Goal: Information Seeking & Learning: Check status

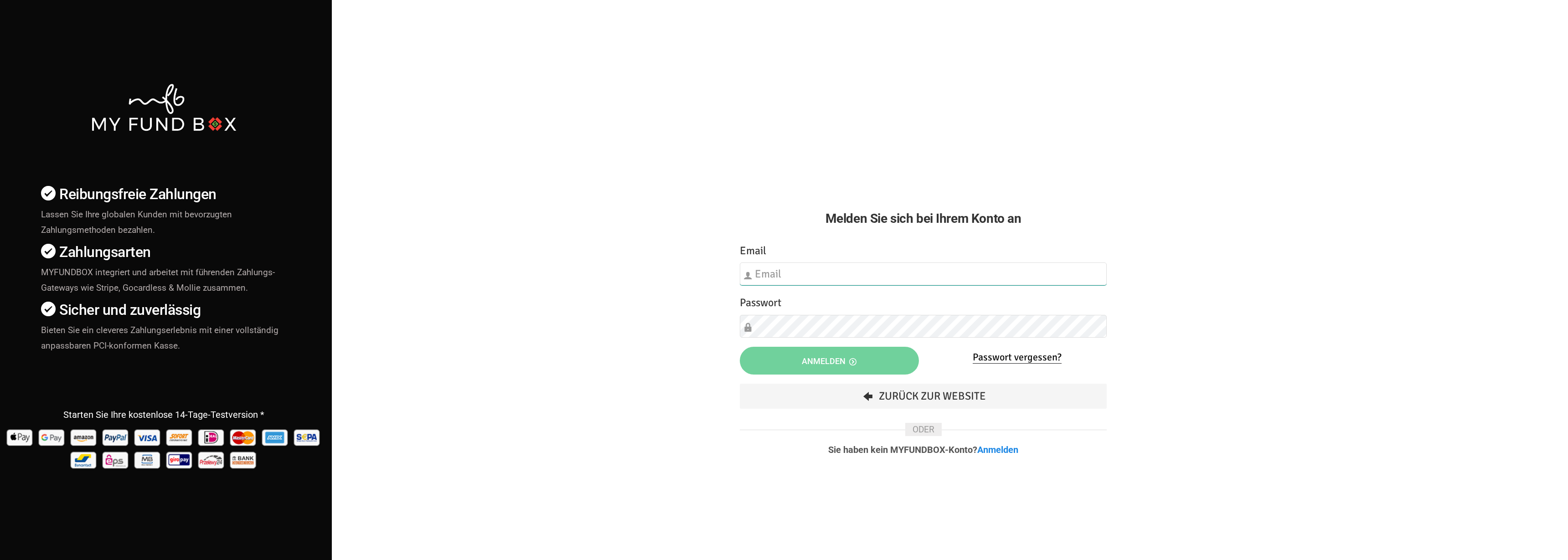
type input "[EMAIL_ADDRESS][DOMAIN_NAME]"
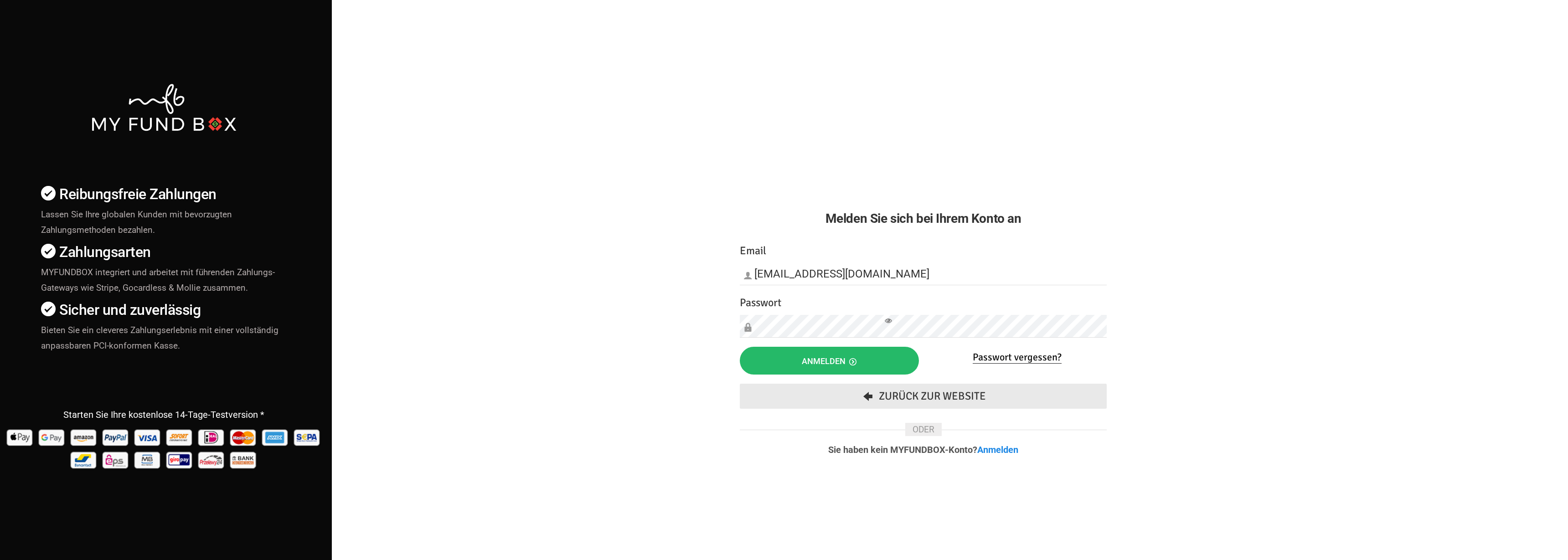
drag, startPoint x: 860, startPoint y: 381, endPoint x: 863, endPoint y: 389, distance: 8.5
click at [863, 389] on div "Etwas ist falsch gelaufen. Schließen Sie bitte den Browser und öffnen Sie ihn e…" at bounding box center [923, 356] width 385 height 244
click at [865, 372] on button "Anmelden" at bounding box center [829, 361] width 179 height 28
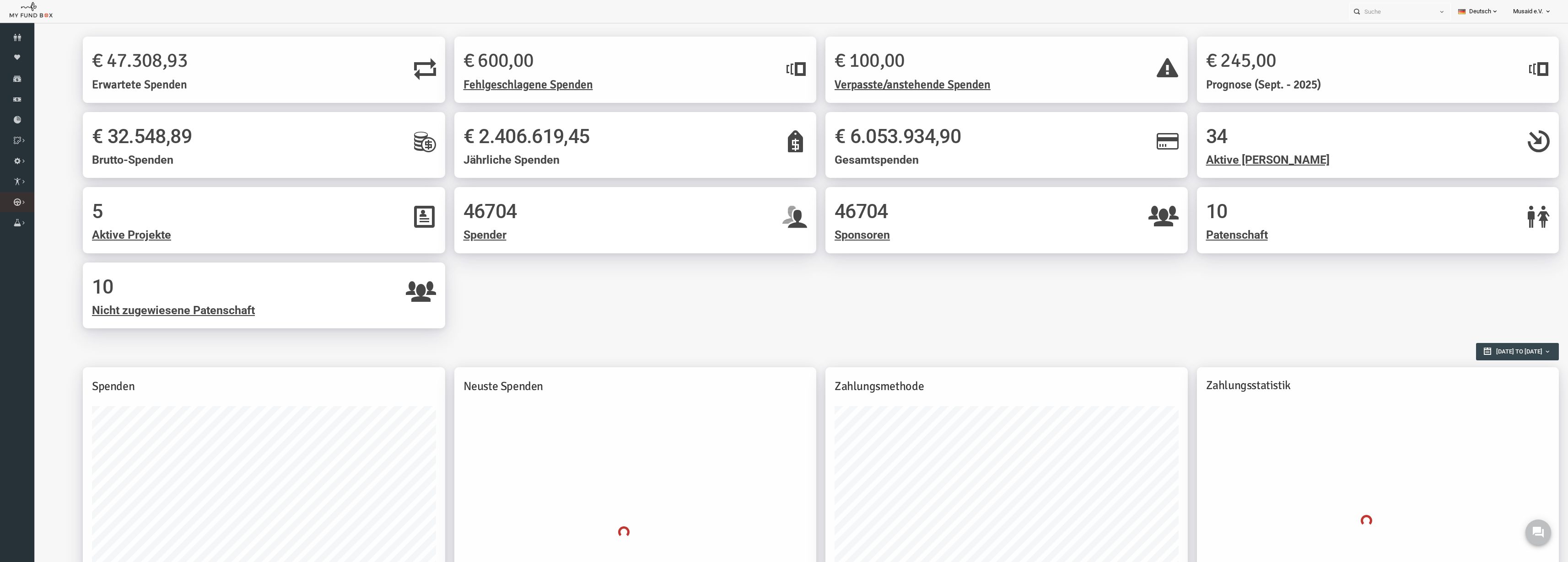
click at [0, 0] on li "Kurban Liste" at bounding box center [0, 0] width 0 height 0
click at [0, 0] on link "Kurban Liste" at bounding box center [0, 0] width 0 height 0
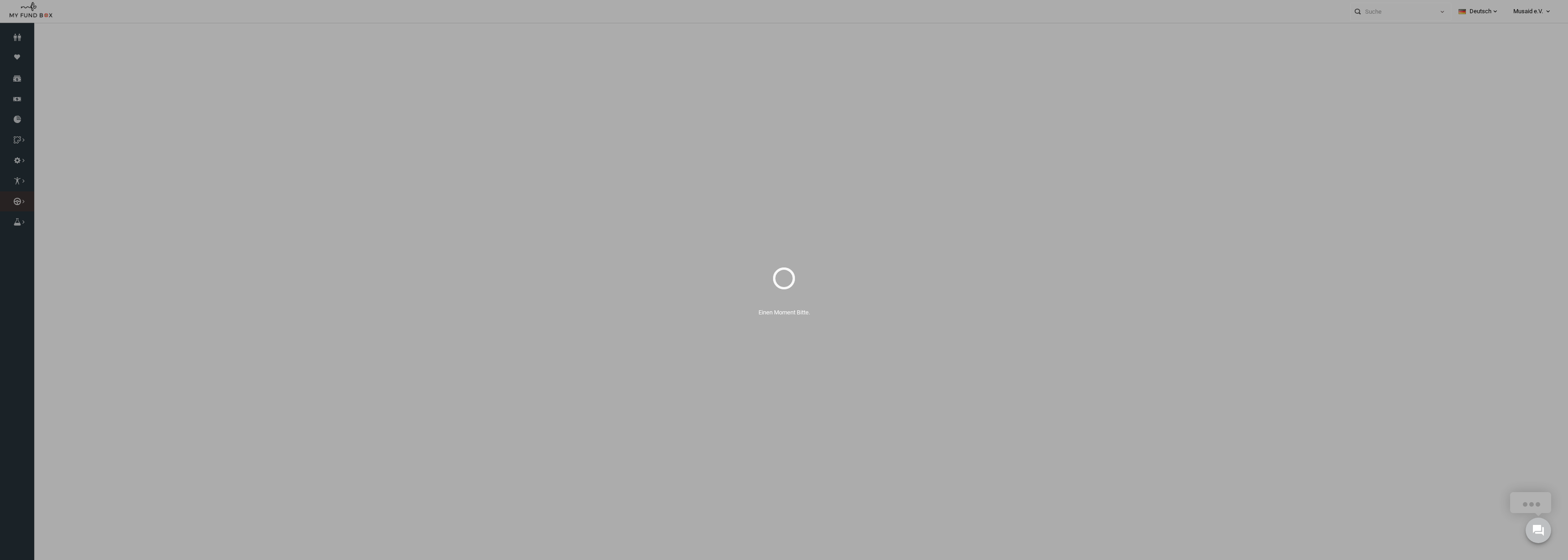
select select "100"
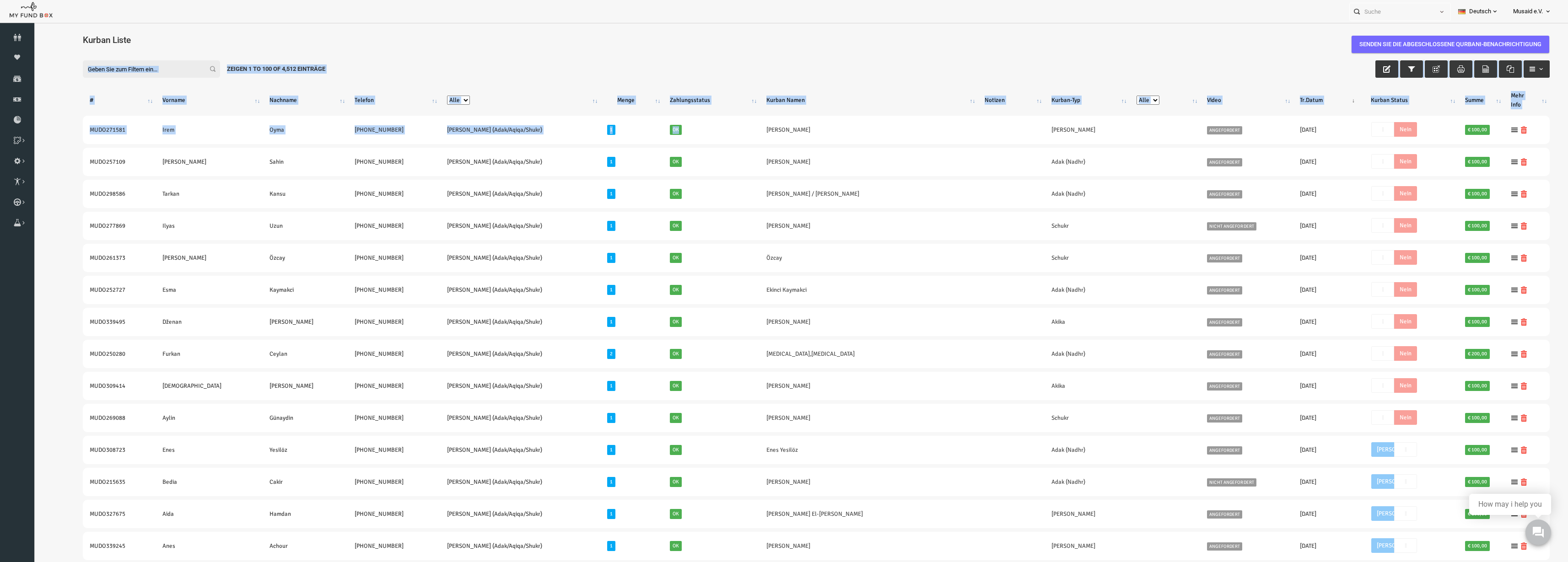
drag, startPoint x: 698, startPoint y: 123, endPoint x: 742, endPoint y: 208, distance: 95.7
click at [412, 74] on div "Filter: Zeigen 1 to 100 of 4,512 Einträge" at bounding box center [785, 69] width 1485 height 36
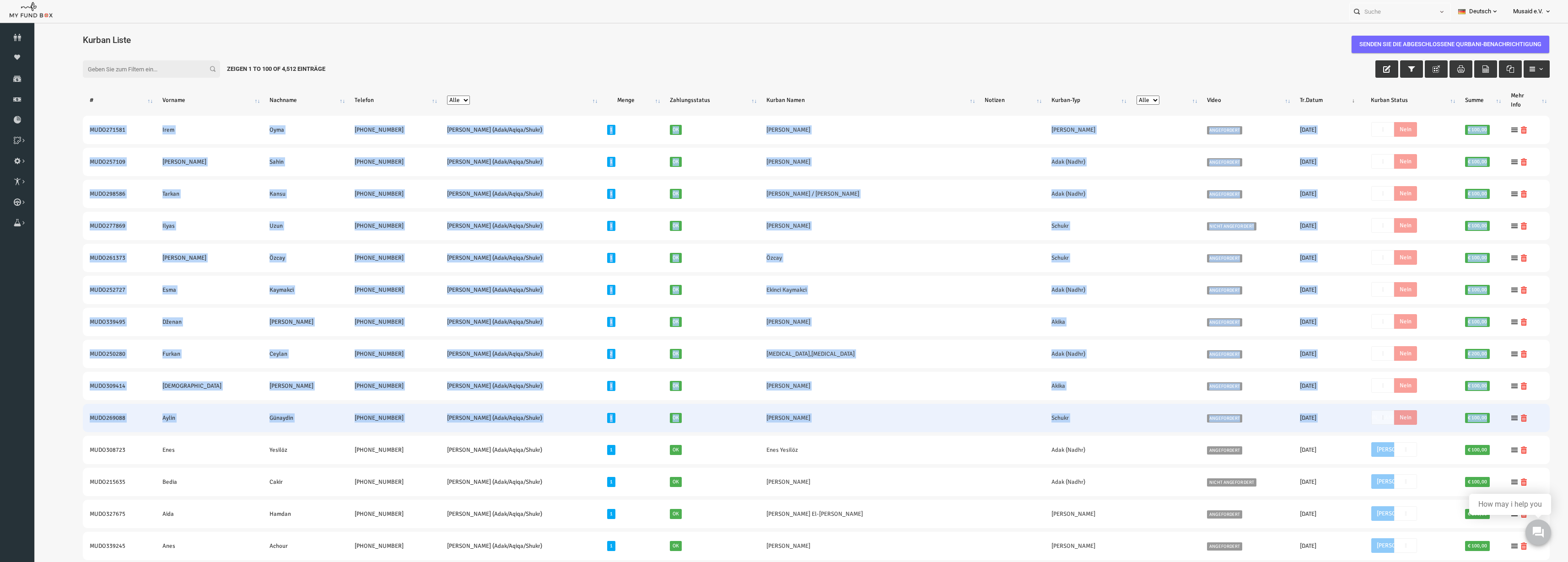
drag, startPoint x: 47, startPoint y: 132, endPoint x: 1495, endPoint y: 426, distance: 1477.5
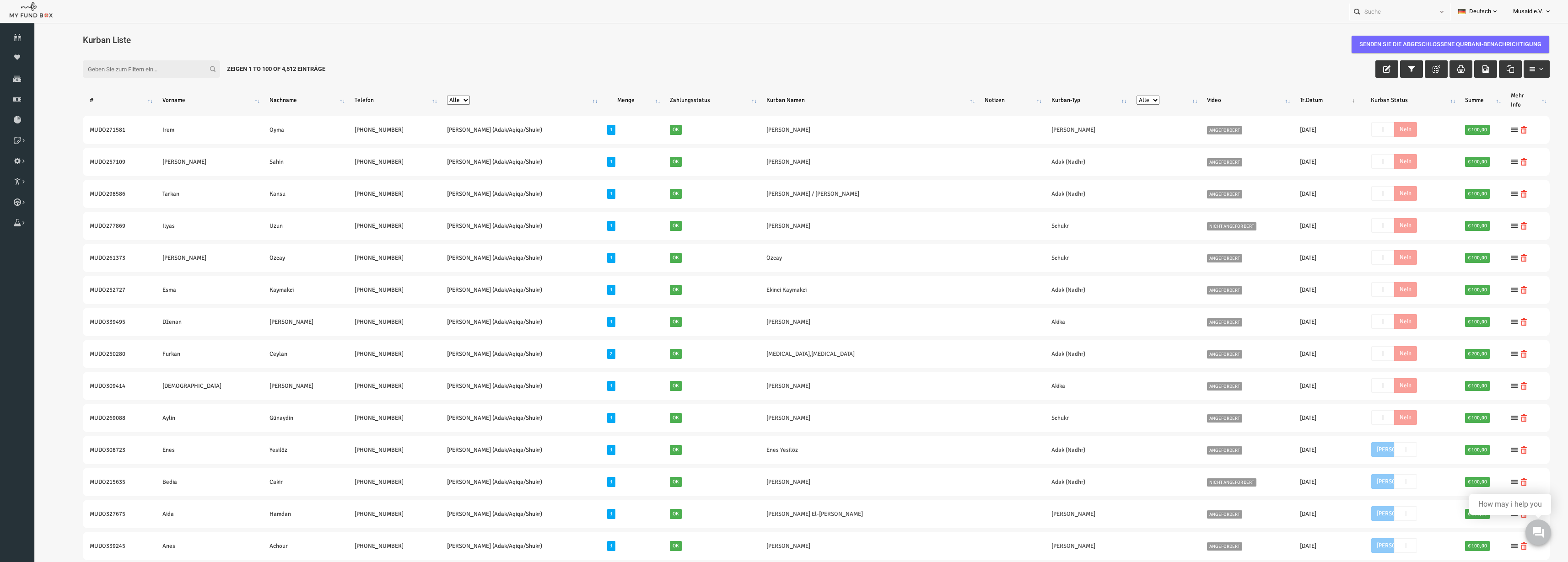
click at [646, 56] on div "Filter: Zeigen 1 to 100 of 4,512 Einträge" at bounding box center [785, 69] width 1485 height 36
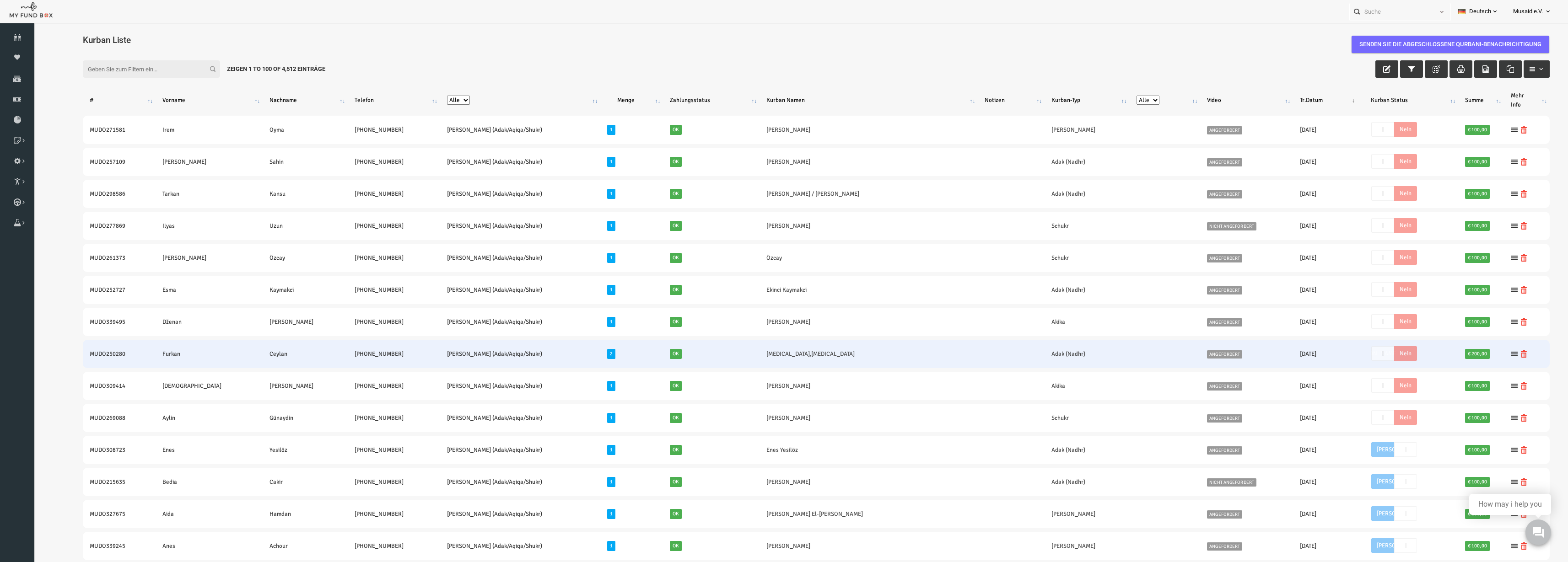
drag, startPoint x: 91, startPoint y: 140, endPoint x: 1247, endPoint y: 359, distance: 1176.6
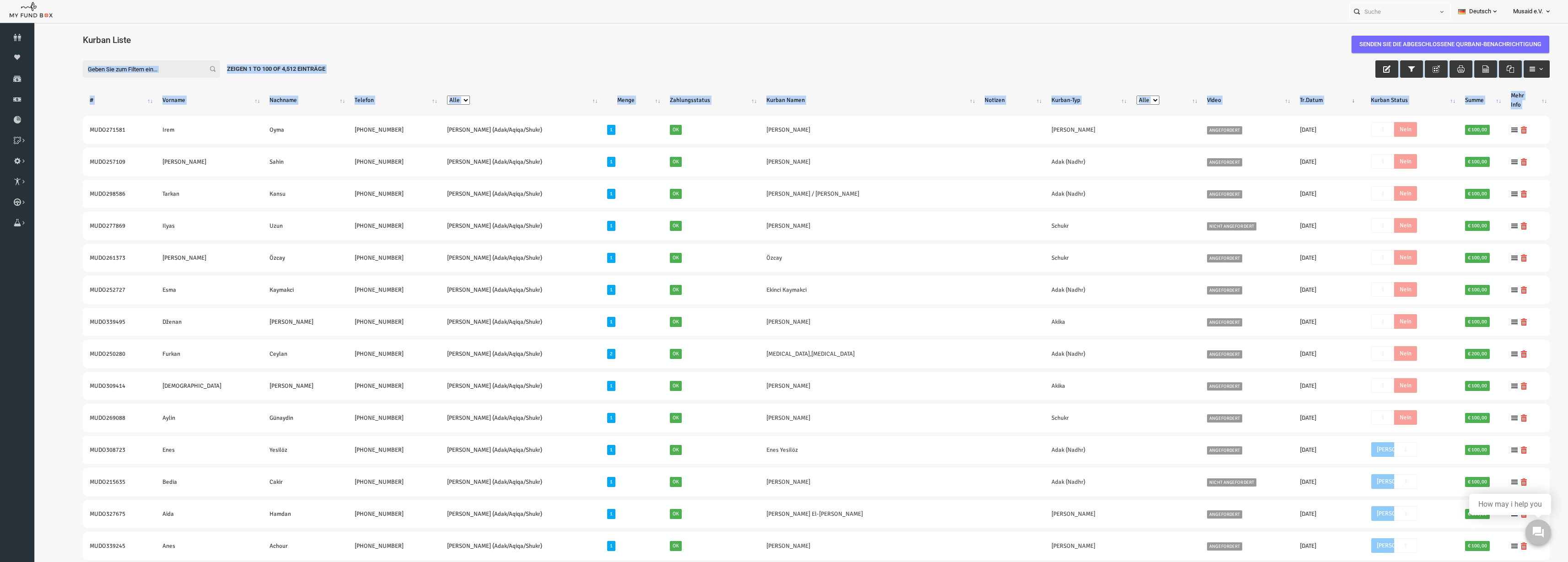
drag, startPoint x: 103, startPoint y: 136, endPoint x: 59, endPoint y: 112, distance: 50.1
click at [57, 81] on div "Filter: Zeigen 1 to 100 of 4,512 Einträge" at bounding box center [785, 69] width 1485 height 36
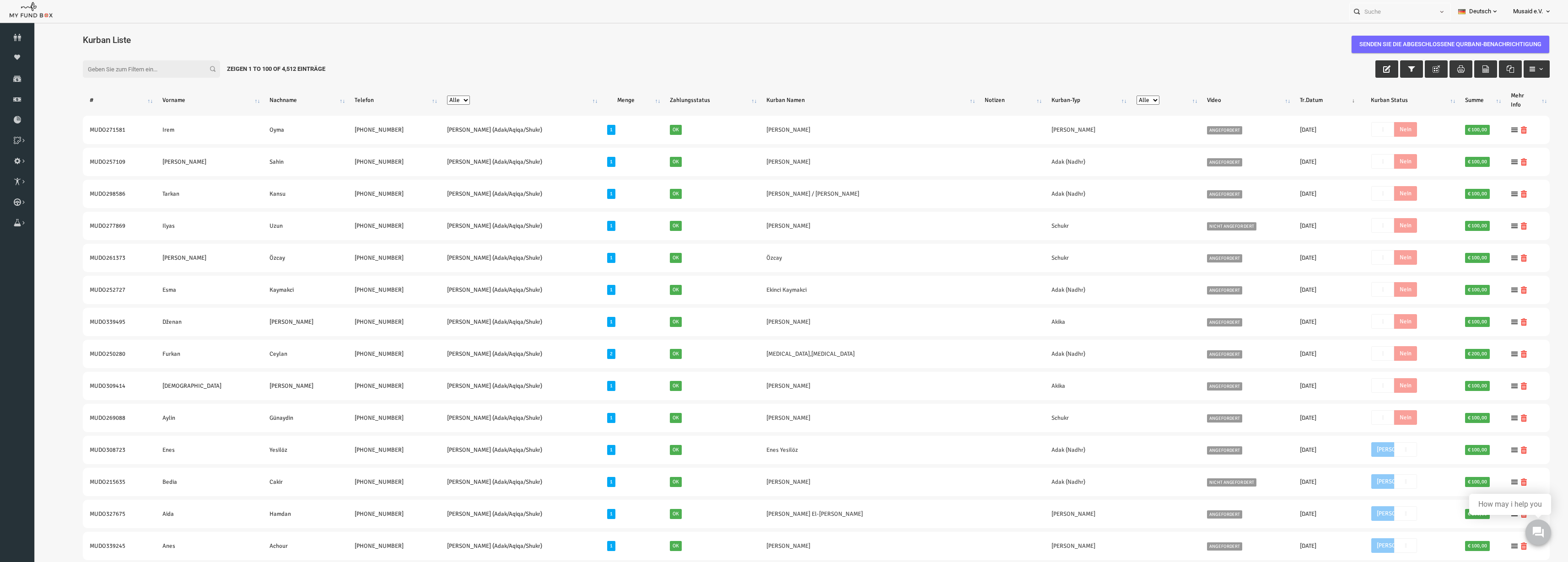
drag, startPoint x: 48, startPoint y: 87, endPoint x: 865, endPoint y: 337, distance: 854.4
click at [527, 42] on h4 "Kurban Liste" at bounding box center [789, 40] width 1476 height 13
drag, startPoint x: 51, startPoint y: 132, endPoint x: 1393, endPoint y: 104, distance: 1342.3
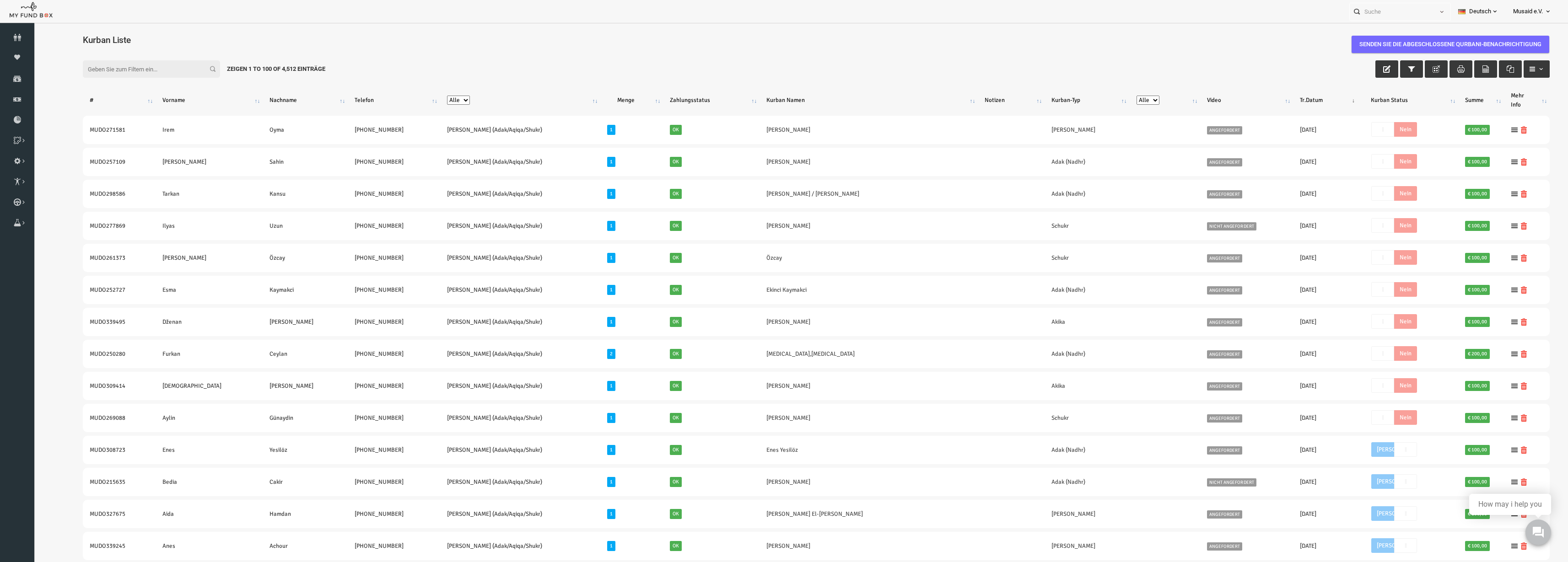
click at [1020, 68] on div "Filter: Zeigen 1 to 100 of 4,512 Einträge" at bounding box center [785, 69] width 1485 height 36
drag, startPoint x: 732, startPoint y: 96, endPoint x: -31, endPoint y: 38, distance: 765.2
drag, startPoint x: 205, startPoint y: 64, endPoint x: 448, endPoint y: 86, distance: 244.0
click at [448, 86] on div "Filter: Zeigen 1 to 100 of 4,512 Einträge" at bounding box center [785, 69] width 1485 height 36
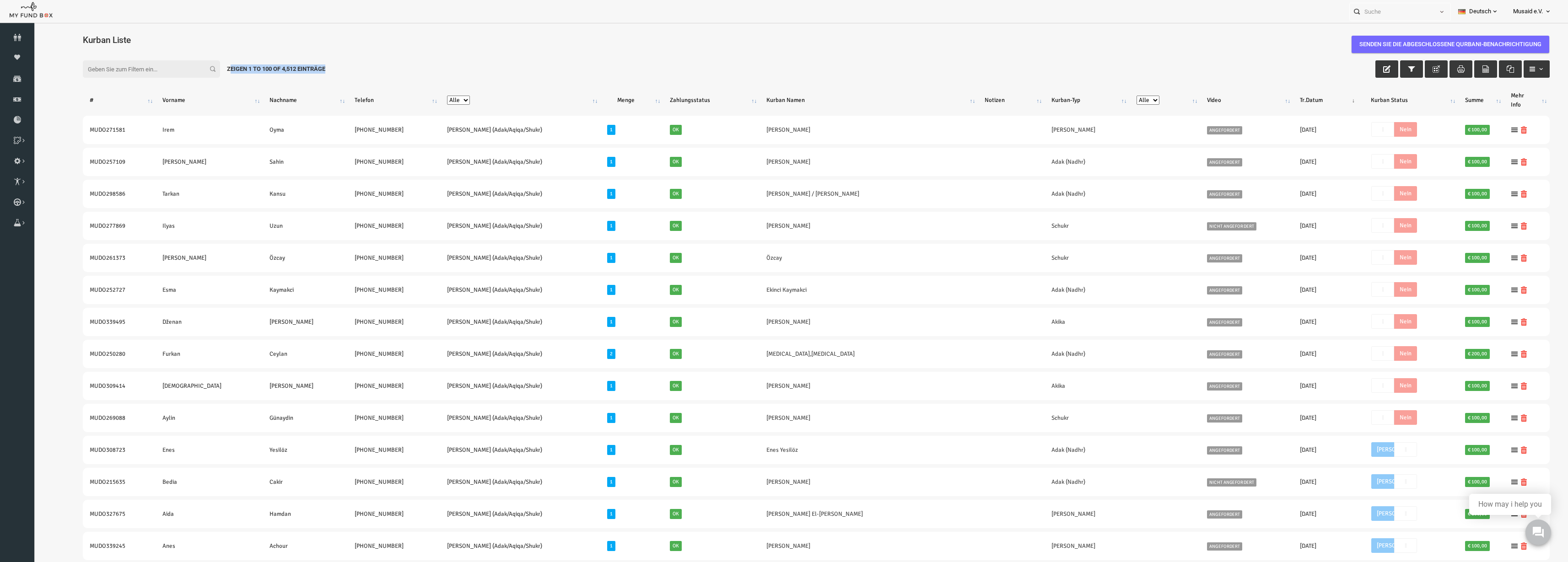
click at [248, 54] on div "Filter: Zeigen 1 to 100 of 4,512 Einträge" at bounding box center [785, 69] width 1485 height 36
drag, startPoint x: 195, startPoint y: 70, endPoint x: 1506, endPoint y: 109, distance: 1311.6
click at [866, 3] on div "Personal Contact BID Orphan GID Zahlungsstatus Partner OID Verwendungszweck Tra…" at bounding box center [779, 11] width 1559 height 23
drag, startPoint x: 596, startPoint y: 98, endPoint x: 466, endPoint y: 97, distance: 130.0
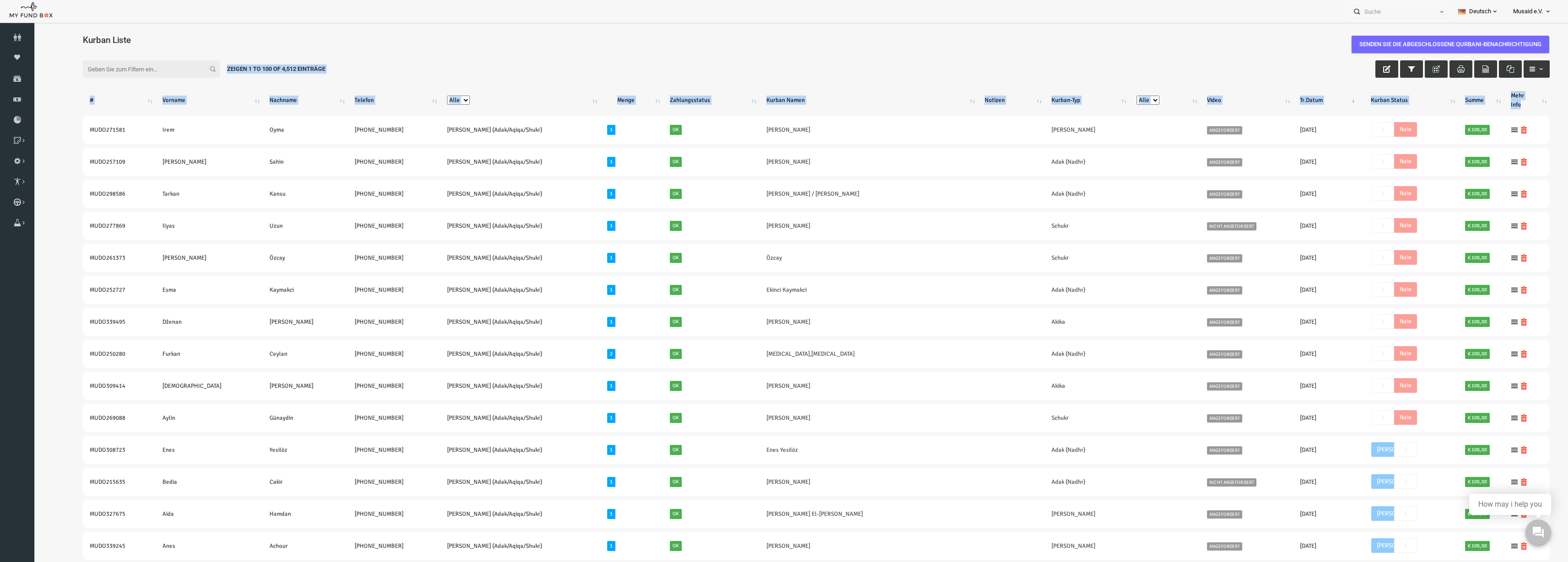
click at [632, 99] on th "Zahlungsstatus" at bounding box center [680, 100] width 96 height 24
click at [237, 82] on div "Filter: Zeigen 1 to 100 of 4,512 Einträge" at bounding box center [785, 69] width 1485 height 36
drag, startPoint x: 196, startPoint y: 73, endPoint x: 1011, endPoint y: 46, distance: 815.4
click at [1304, 69] on div "Filter: Zeigen 1 to 100 of 4,512 Einträge" at bounding box center [785, 69] width 1485 height 36
click at [501, 74] on div "Filter: Zeigen 1 to 100 of 4,512 Einträge" at bounding box center [785, 69] width 1485 height 36
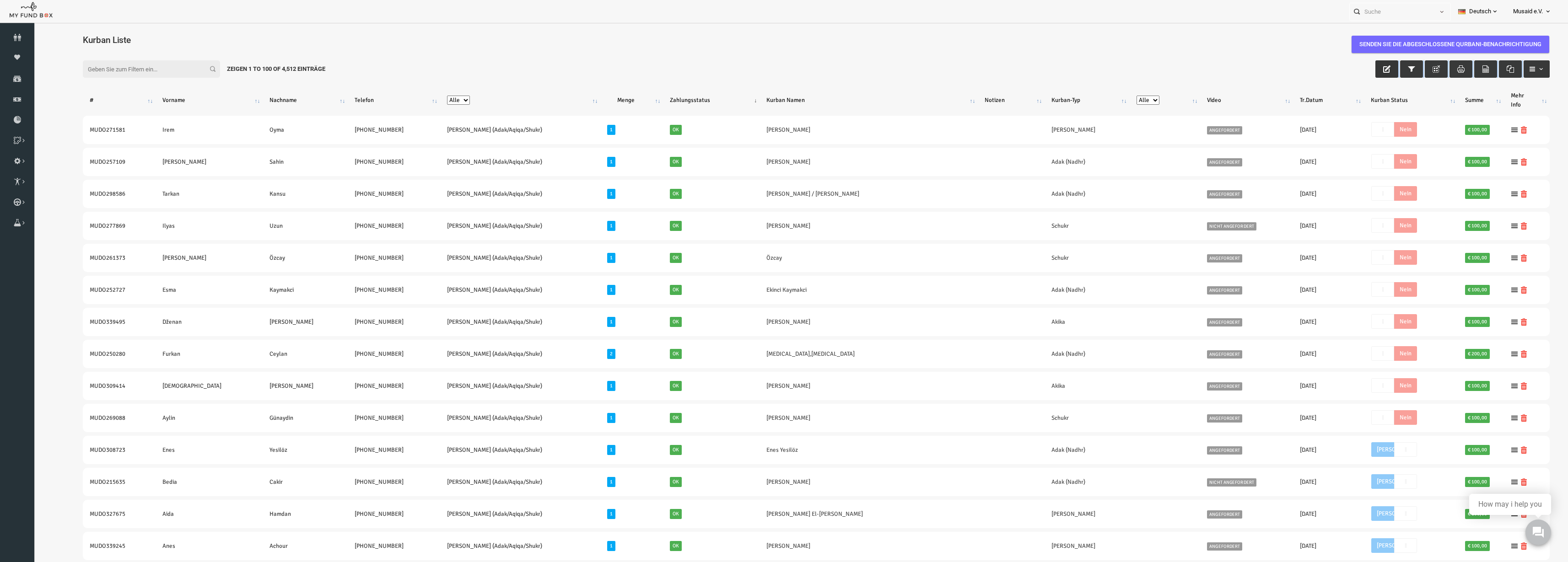
drag, startPoint x: 195, startPoint y: 71, endPoint x: 1350, endPoint y: 69, distance: 1155.0
click at [1350, 69] on div "Filter: Zeigen 1 to 100 of 4,512 Einträge" at bounding box center [785, 69] width 1485 height 36
click at [222, 85] on div "Filter: Zeigen 1 to 100 of 4,512 Einträge" at bounding box center [785, 69] width 1485 height 36
drag, startPoint x: 192, startPoint y: 70, endPoint x: 1500, endPoint y: 106, distance: 1308.5
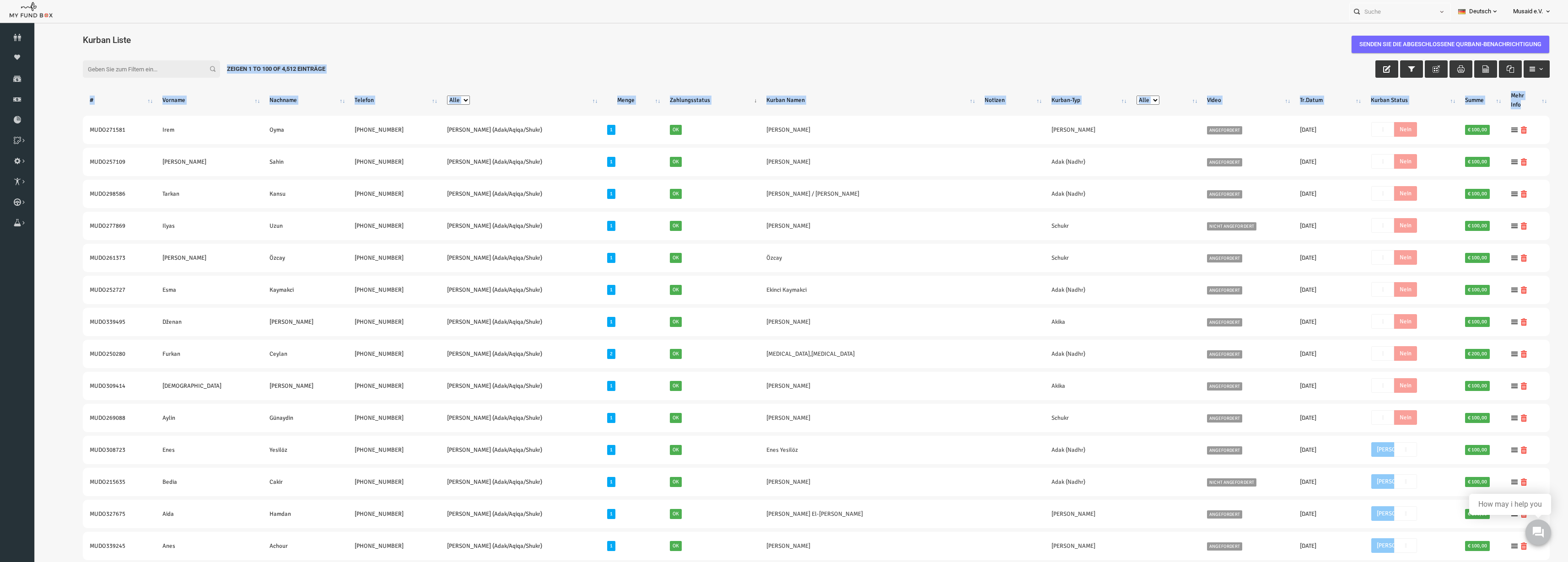
click at [577, 93] on th "Menge" at bounding box center [601, 100] width 63 height 24
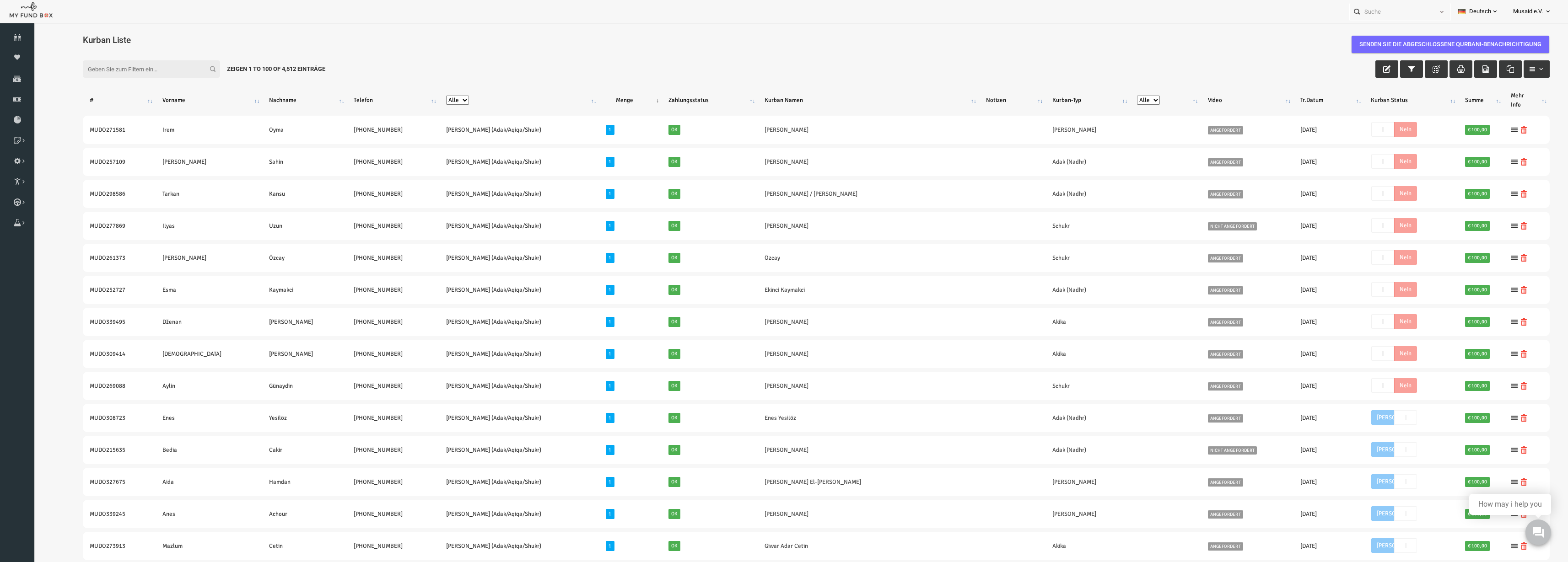
drag, startPoint x: 195, startPoint y: 70, endPoint x: 1487, endPoint y: 101, distance: 1292.4
click at [399, 2] on div "Personal Contact BID Orphan GID Zahlungsstatus Partner OID Verwendungszweck Tra…" at bounding box center [779, 11] width 1559 height 23
